Goal: Task Accomplishment & Management: Manage account settings

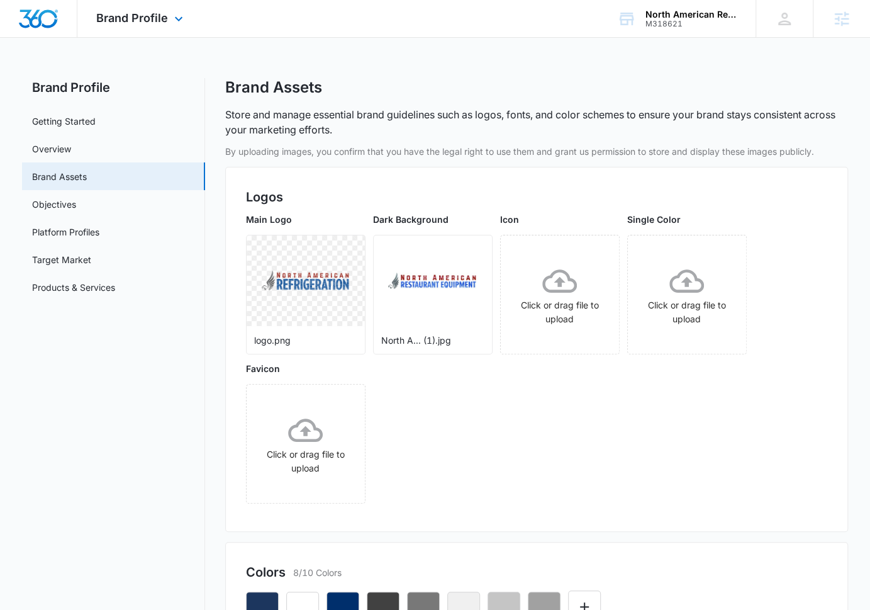
click at [152, 25] on div "Brand Profile Apps Reputation Forms CRM Email Social POS Content Ads Intelligen…" at bounding box center [141, 18] width 128 height 37
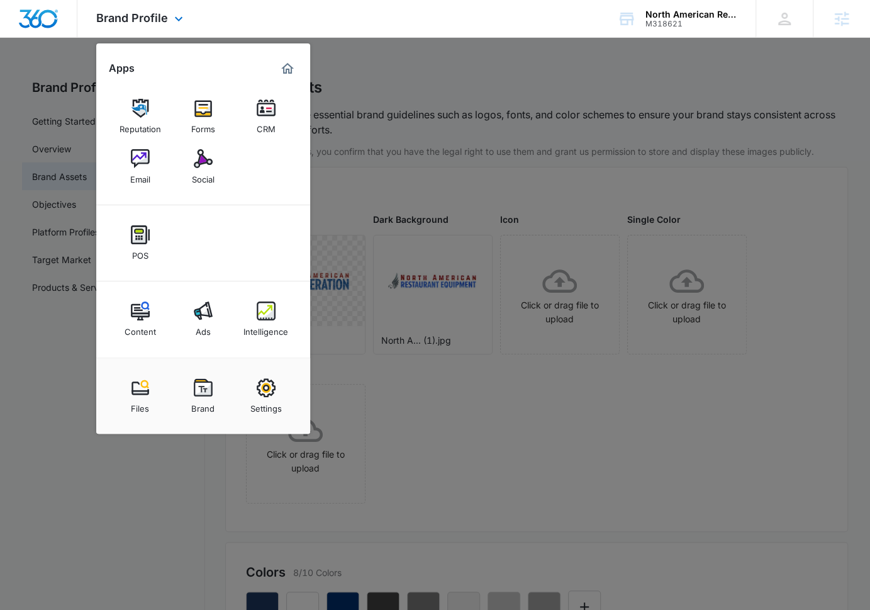
click at [307, 299] on div "Content Ads Intelligence" at bounding box center [203, 319] width 214 height 76
click at [260, 308] on img at bounding box center [266, 310] width 19 height 19
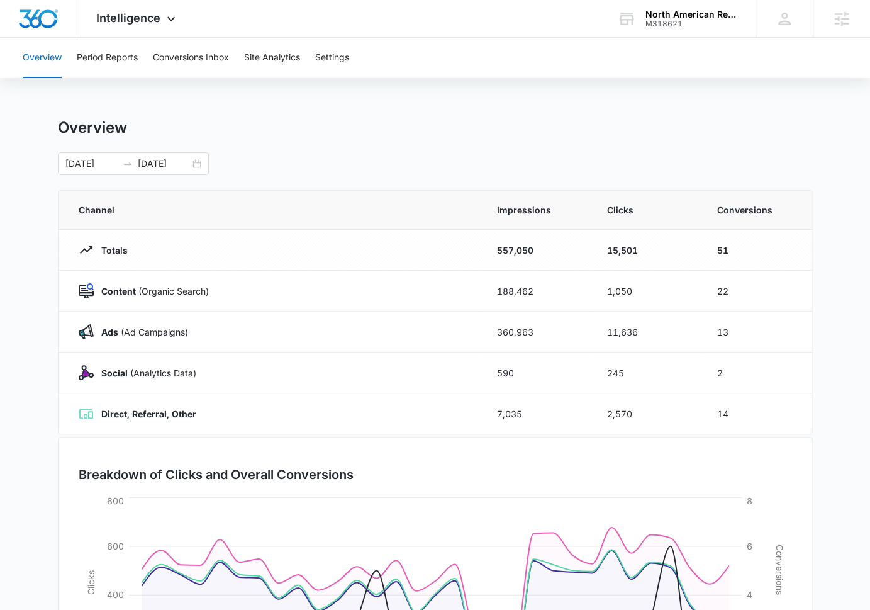
click at [325, 80] on div "Overview Period Reports Conversions Inbox Site Analytics Settings Overview [DAT…" at bounding box center [435, 408] width 870 height 741
click at [320, 63] on button "Settings" at bounding box center [332, 58] width 34 height 40
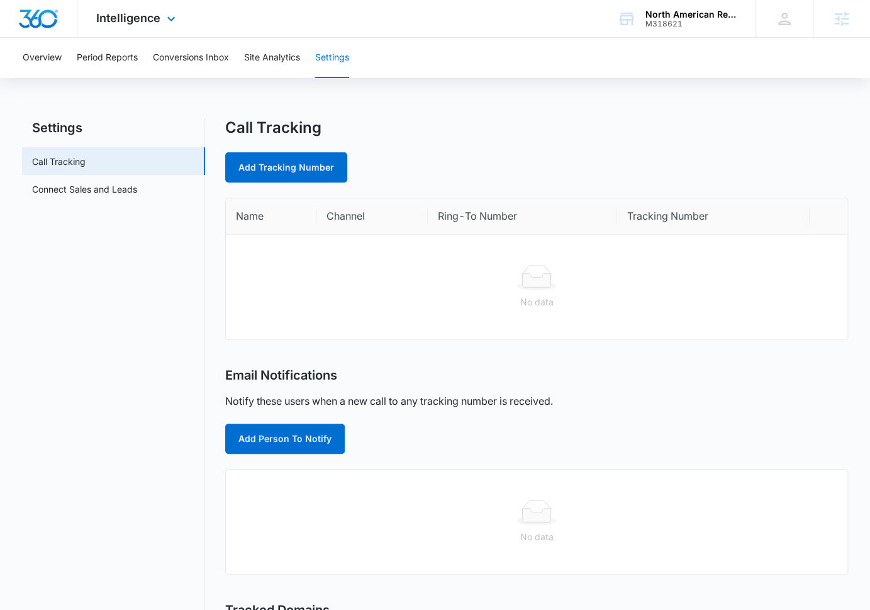
click at [123, 28] on div "Intelligence Apps Reputation Forms CRM Email Social POS Content Ads Intelligenc…" at bounding box center [137, 18] width 120 height 37
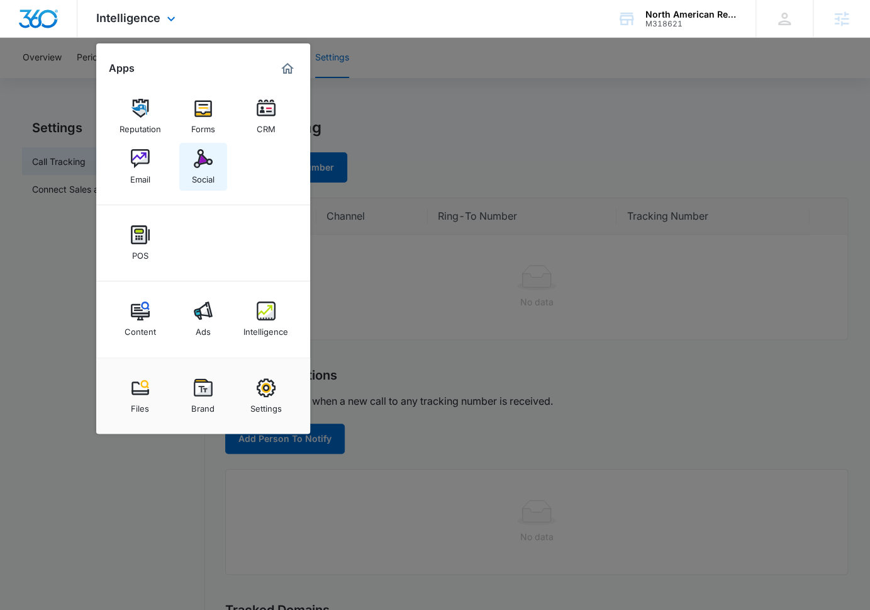
click at [199, 159] on img at bounding box center [203, 158] width 19 height 19
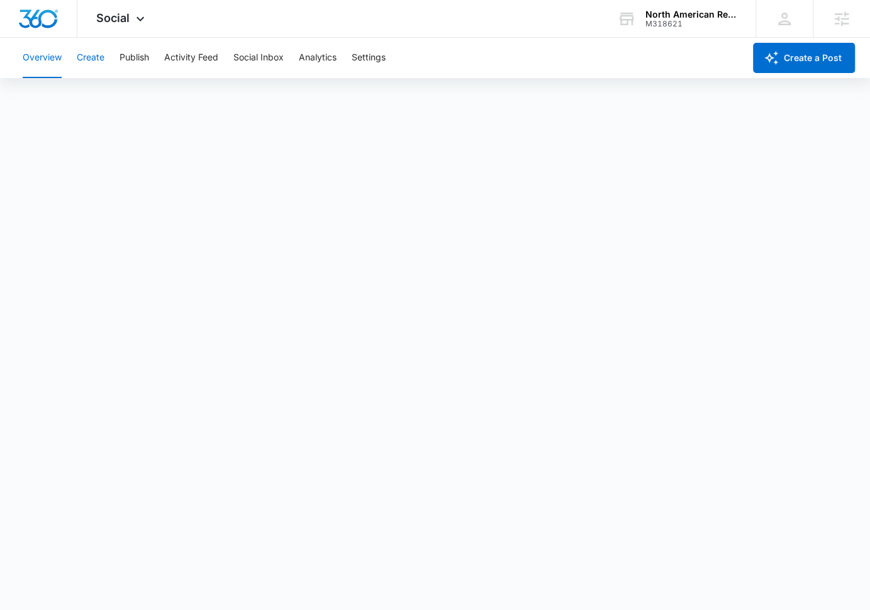
click at [89, 69] on button "Create" at bounding box center [91, 58] width 28 height 40
click at [157, 104] on div "Content Library Approvals Recommendations Auto Import" at bounding box center [435, 96] width 840 height 35
click at [119, 103] on button "Approvals" at bounding box center [123, 96] width 42 height 35
click at [68, 102] on button "Content Library" at bounding box center [55, 96] width 64 height 35
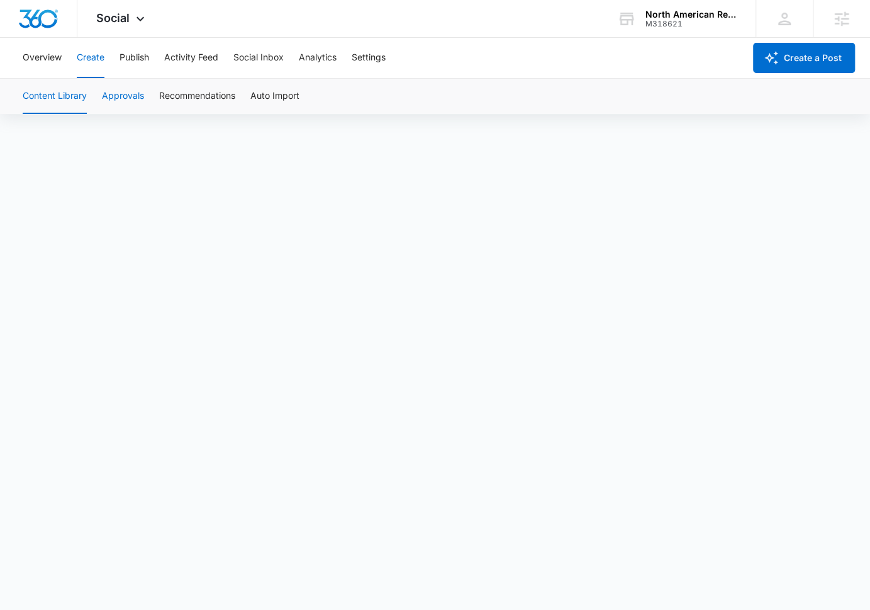
click at [108, 91] on button "Approvals" at bounding box center [123, 96] width 42 height 35
